Goal: Find contact information

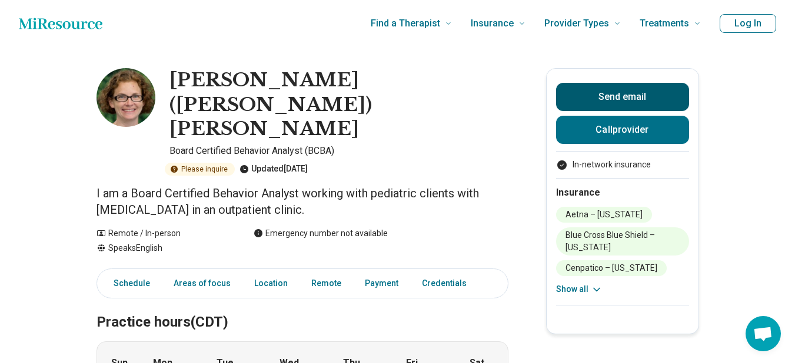
click at [601, 92] on button "Send email" at bounding box center [622, 97] width 133 height 28
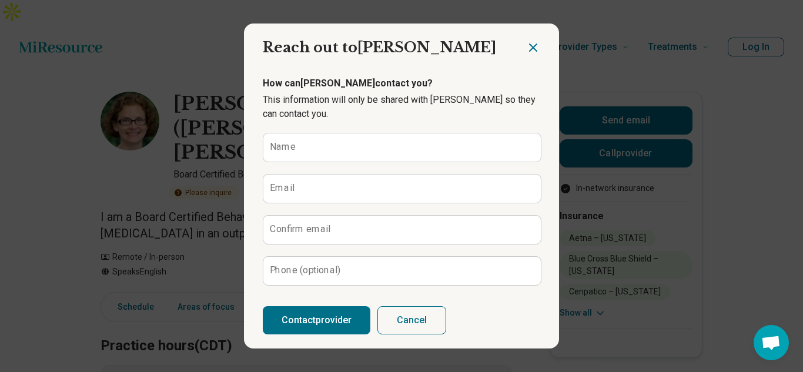
click at [530, 49] on icon "Close dialog" at bounding box center [533, 47] width 7 height 7
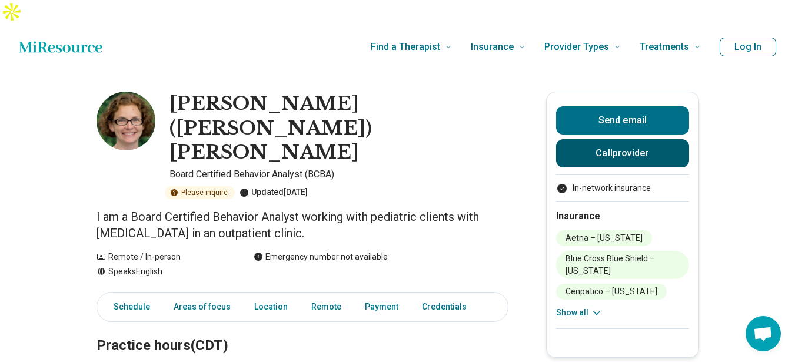
click at [632, 139] on button "Call provider" at bounding box center [622, 153] width 133 height 28
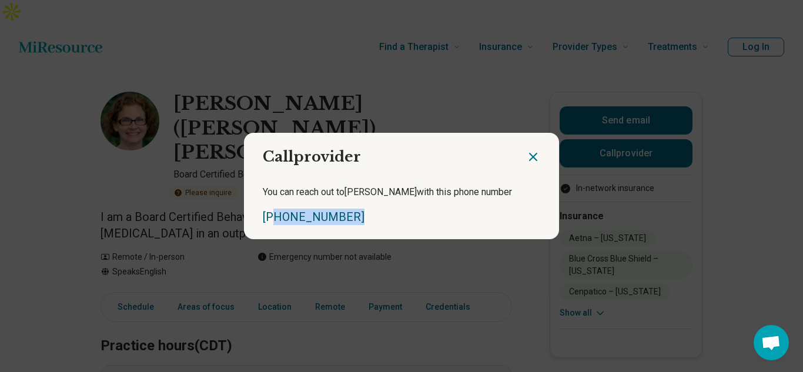
copy link "16) 634-8710"
copy link "316) 634-8710"
copy link "[PHONE_NUMBER]"
drag, startPoint x: 360, startPoint y: 219, endPoint x: 258, endPoint y: 221, distance: 102.4
click at [258, 221] on div "You can reach out to [PERSON_NAME] with this phone number [PHONE_NUMBER]" at bounding box center [401, 205] width 315 height 68
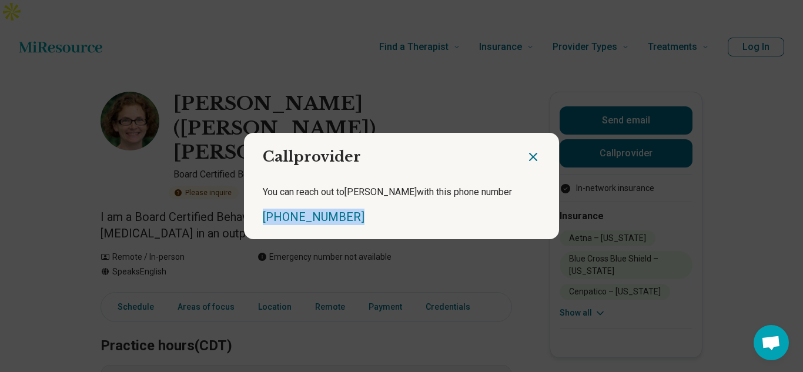
click at [531, 156] on icon "Close dialog" at bounding box center [533, 157] width 7 height 7
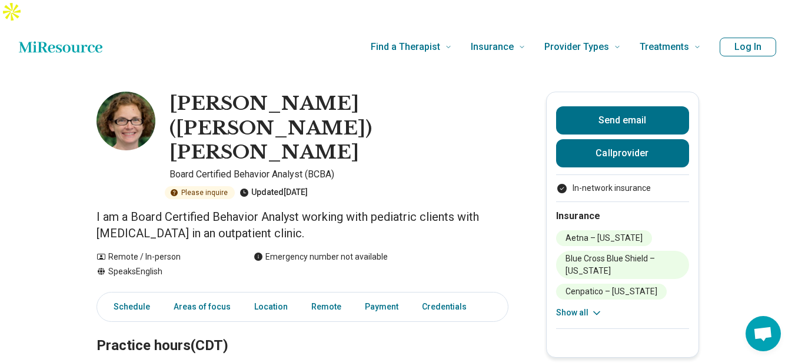
click at [578, 307] on button "Show all" at bounding box center [579, 313] width 46 height 12
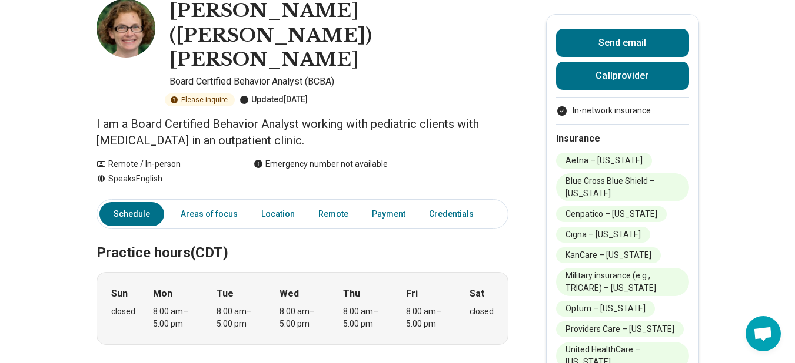
scroll to position [78, 0]
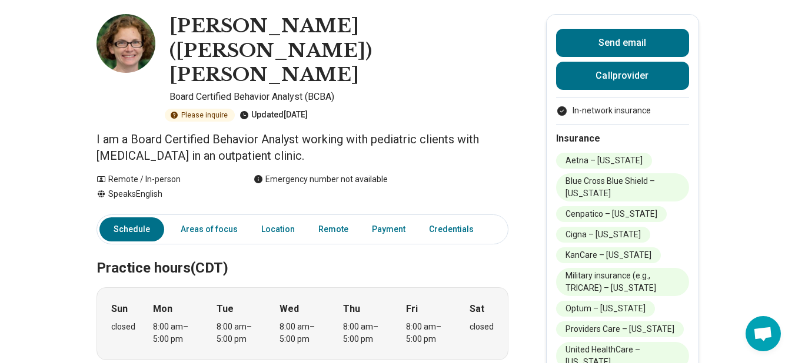
click at [445, 231] on section "Practice hours (CDT) Sun closed Mon 8:00 am – 5:00 pm Tue 8:00 am – 5:00 pm Wed…" at bounding box center [302, 303] width 412 height 145
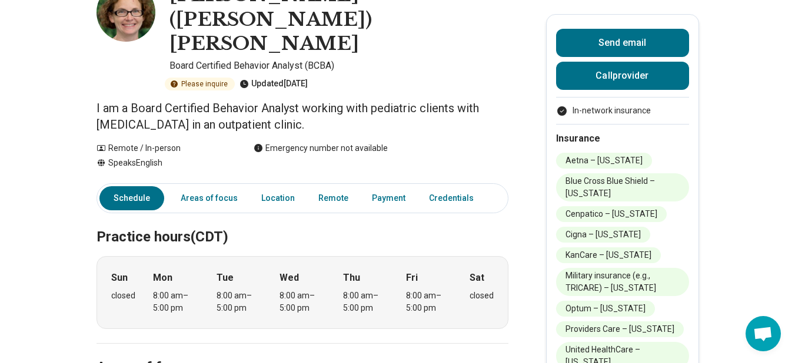
scroll to position [0, 0]
